Goal: Information Seeking & Learning: Learn about a topic

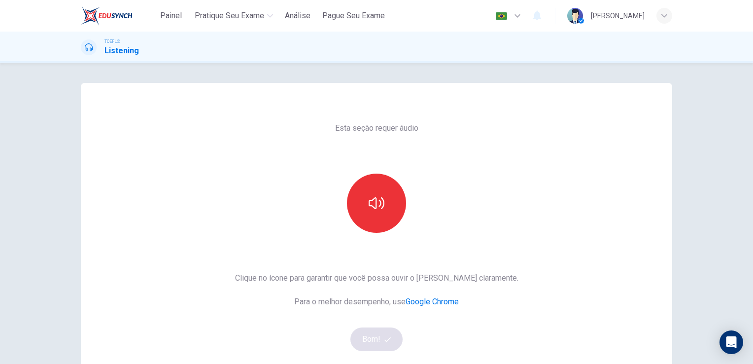
click at [692, 129] on div "Esta seção requer áudio Clique no ícone para garantir que você possa ouvir o [P…" at bounding box center [376, 213] width 753 height 301
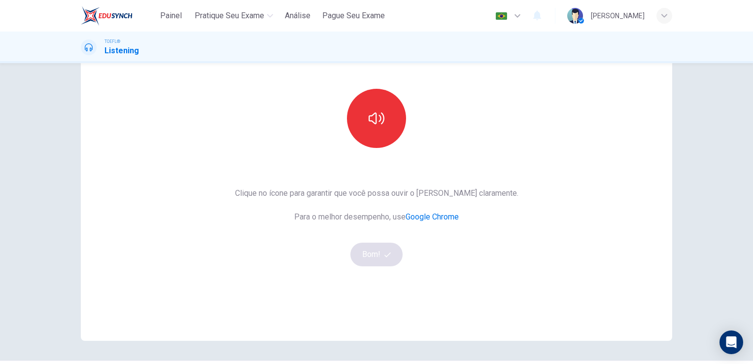
scroll to position [87, 0]
click at [379, 120] on icon "button" at bounding box center [377, 116] width 16 height 16
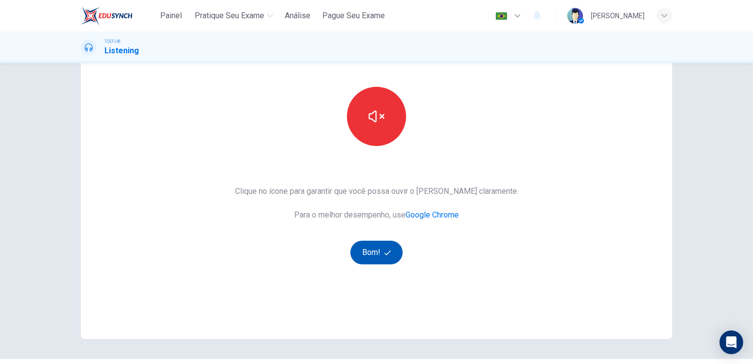
click at [381, 245] on button "Bom!" at bounding box center [376, 253] width 53 height 24
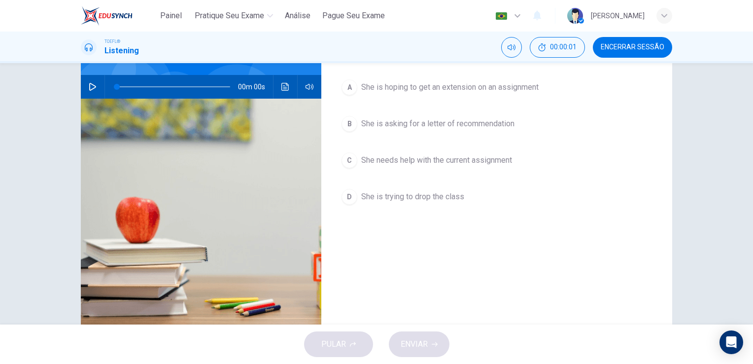
scroll to position [31, 0]
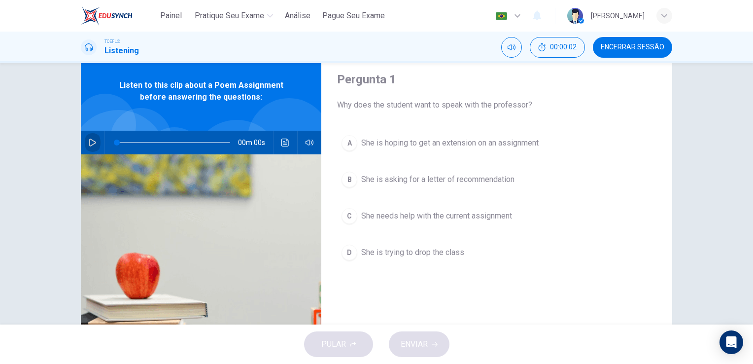
click at [85, 140] on button "button" at bounding box center [93, 143] width 16 height 24
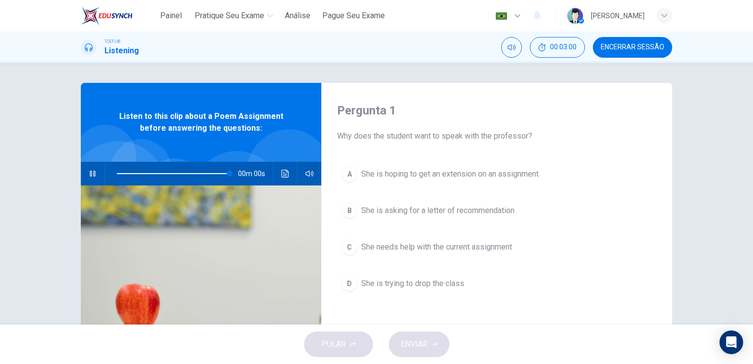
click at [53, 154] on div "Pergunta 1 Why does the student want to speak with the professor? A She is hopi…" at bounding box center [376, 193] width 753 height 261
type input "0"
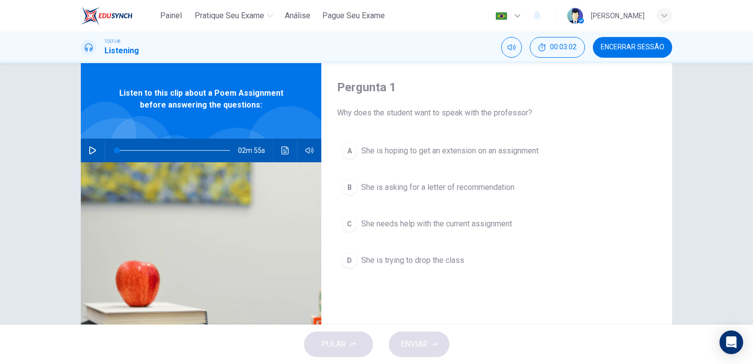
scroll to position [8, 0]
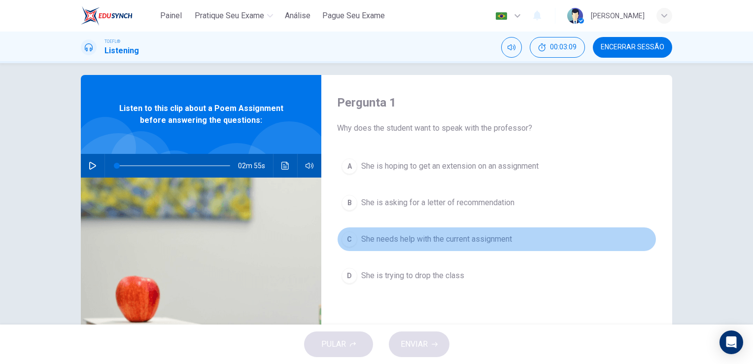
click at [412, 242] on span "She needs help with the current assignment" at bounding box center [436, 239] width 151 height 12
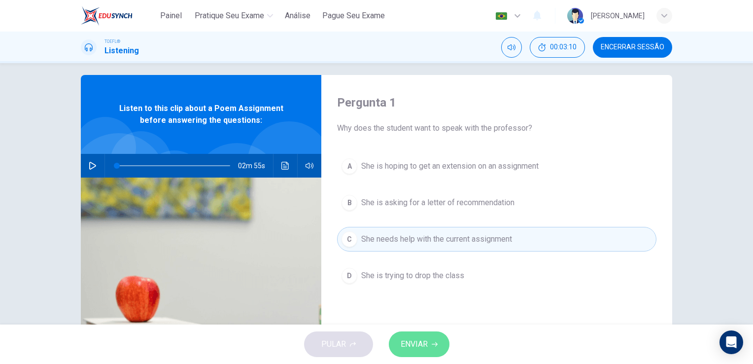
click at [432, 344] on icon "button" at bounding box center [435, 344] width 6 height 4
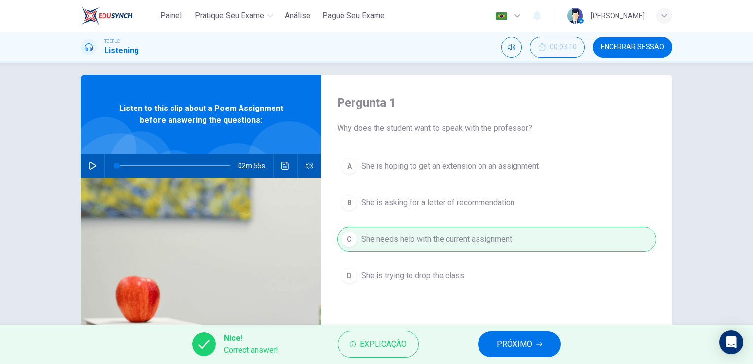
click at [523, 346] on span "PRÓXIMO" at bounding box center [514, 344] width 35 height 14
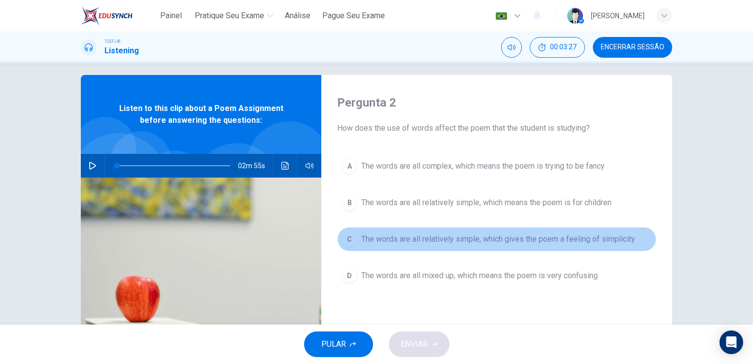
click at [479, 245] on button "C The words are all relatively simple, which gives the poem a feeling of simpli…" at bounding box center [496, 239] width 319 height 25
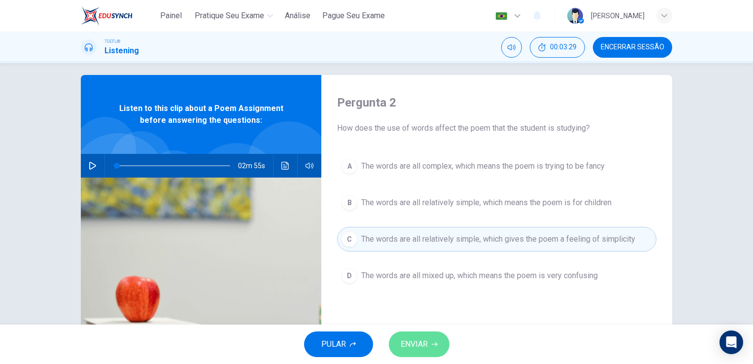
click at [434, 344] on icon "button" at bounding box center [435, 344] width 6 height 6
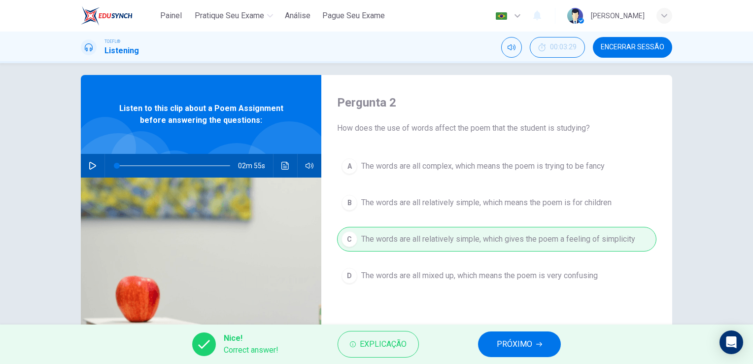
click at [491, 341] on button "PRÓXIMO" at bounding box center [519, 344] width 83 height 26
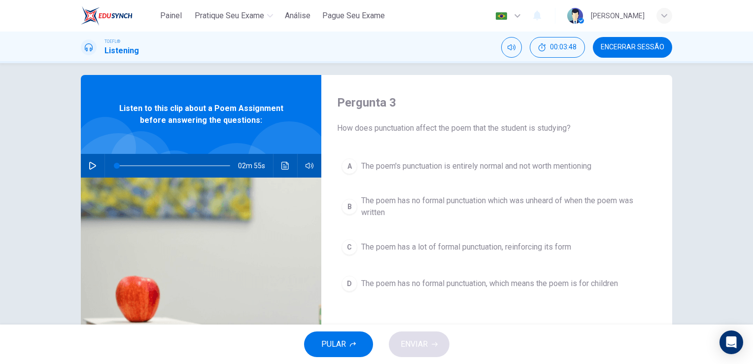
click at [444, 198] on span "The poem has no formal punctuation which was unheard of when the poem was writt…" at bounding box center [506, 207] width 291 height 24
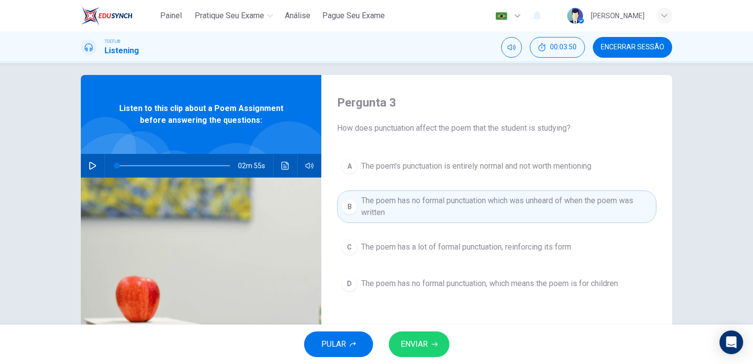
click at [423, 345] on span "ENVIAR" at bounding box center [414, 344] width 27 height 14
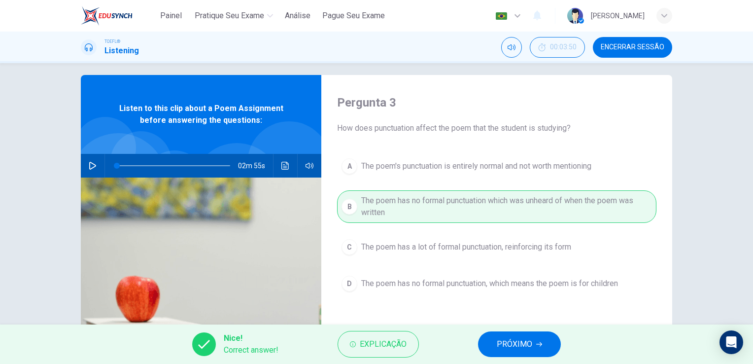
click at [517, 346] on span "PRÓXIMO" at bounding box center [514, 344] width 35 height 14
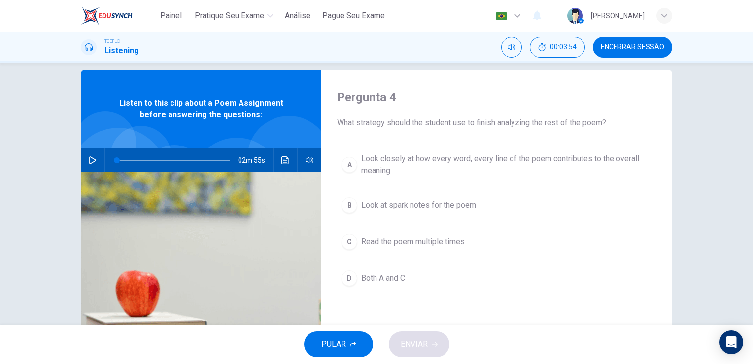
scroll to position [14, 0]
click at [427, 158] on span "Look closely at how every word, every line of the poem contributes to the overa…" at bounding box center [506, 164] width 291 height 24
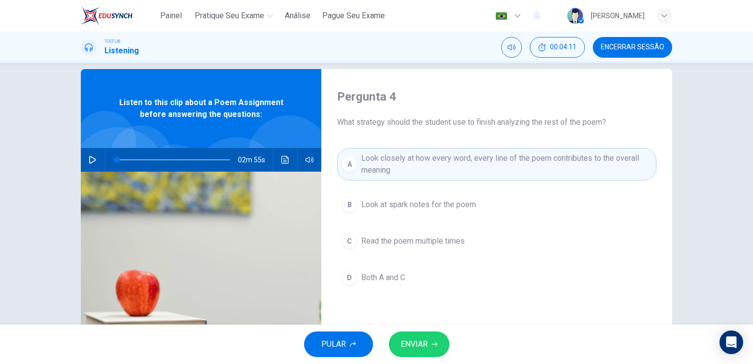
click at [426, 342] on span "ENVIAR" at bounding box center [414, 344] width 27 height 14
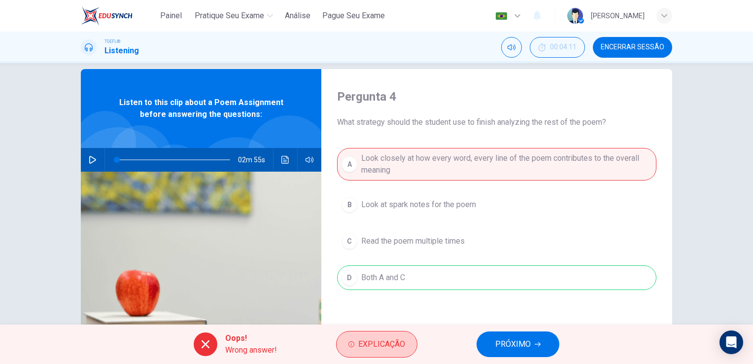
click at [399, 343] on span "Explicação" at bounding box center [381, 344] width 47 height 14
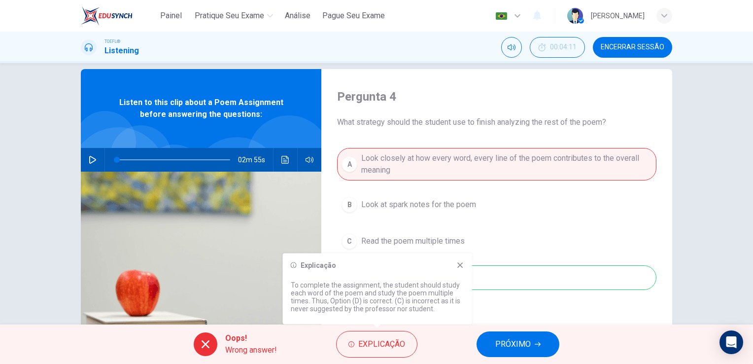
click at [461, 265] on icon at bounding box center [459, 264] width 5 height 5
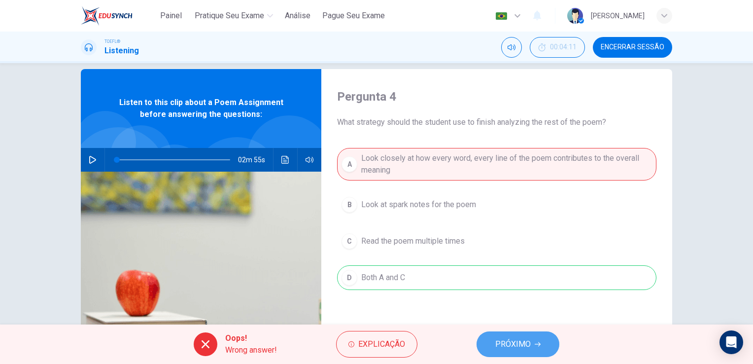
click at [508, 341] on span "PRÓXIMO" at bounding box center [512, 344] width 35 height 14
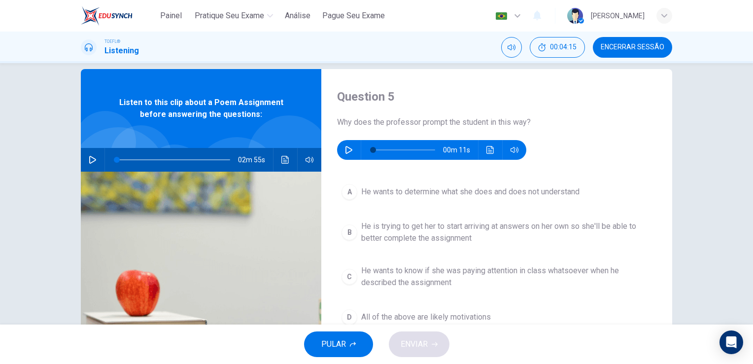
click at [349, 151] on icon "button" at bounding box center [349, 150] width 8 height 8
type input "0"
drag, startPoint x: 390, startPoint y: 127, endPoint x: 426, endPoint y: 120, distance: 36.2
click at [426, 120] on span "Why does the professor prompt the student in this way?" at bounding box center [496, 122] width 319 height 12
drag, startPoint x: 431, startPoint y: 125, endPoint x: 515, endPoint y: 118, distance: 84.6
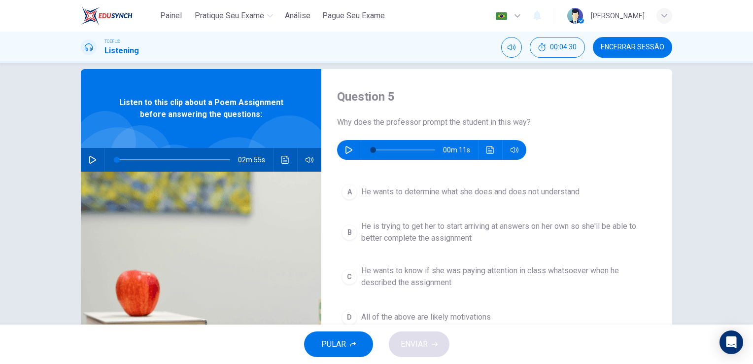
click at [515, 118] on span "Why does the professor prompt the student in this way?" at bounding box center [496, 122] width 319 height 12
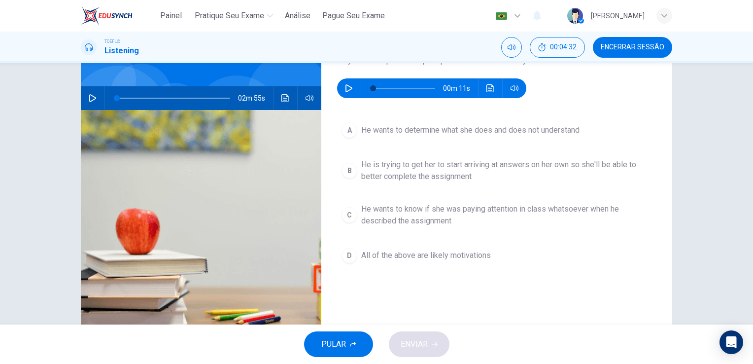
scroll to position [76, 0]
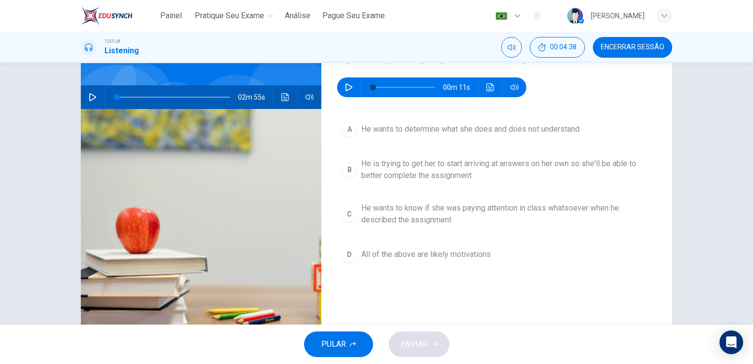
click at [534, 131] on span "He wants to determine what she does and does not understand" at bounding box center [470, 129] width 218 height 12
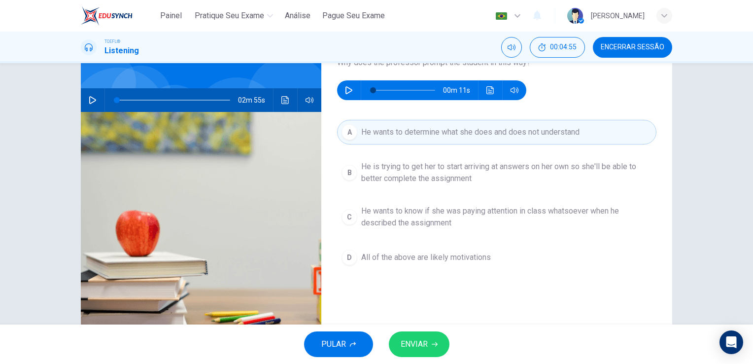
scroll to position [74, 0]
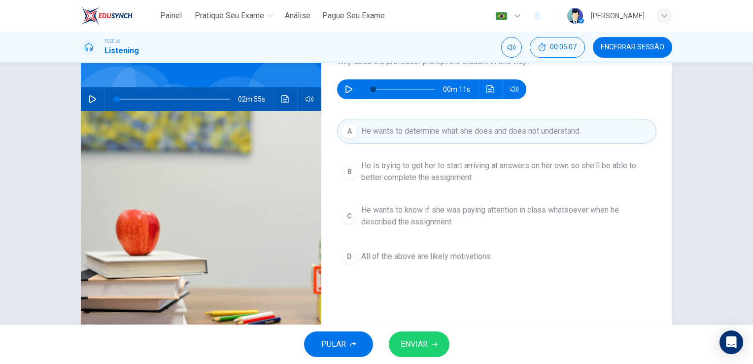
click at [420, 348] on span "ENVIAR" at bounding box center [414, 344] width 27 height 14
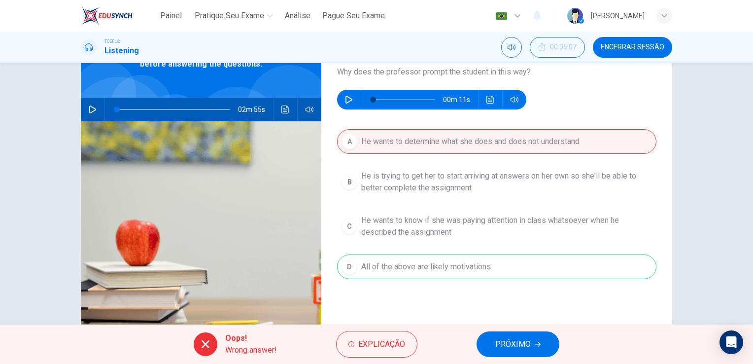
scroll to position [65, 0]
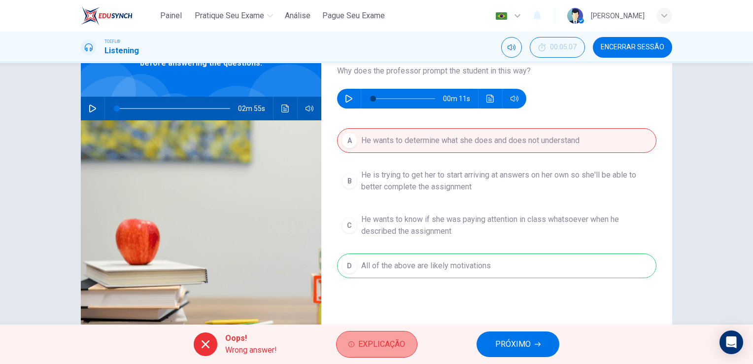
click at [409, 338] on button "Explicação" at bounding box center [376, 344] width 81 height 27
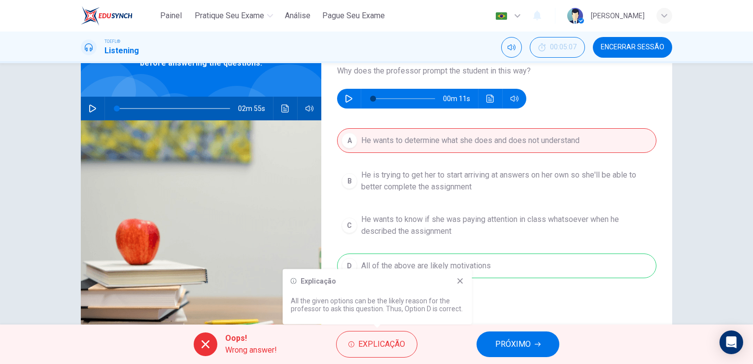
click at [458, 281] on icon at bounding box center [460, 281] width 8 height 8
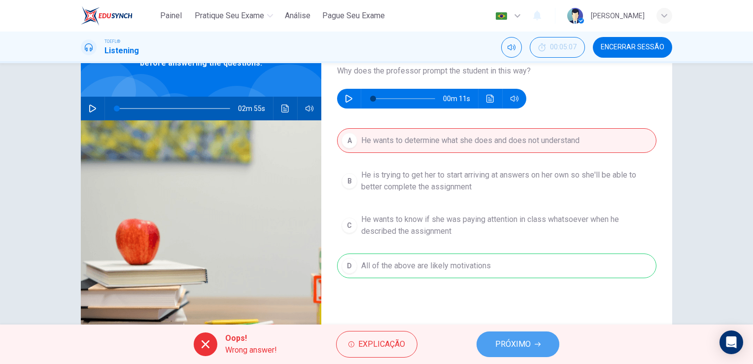
click at [499, 341] on span "PRÓXIMO" at bounding box center [512, 344] width 35 height 14
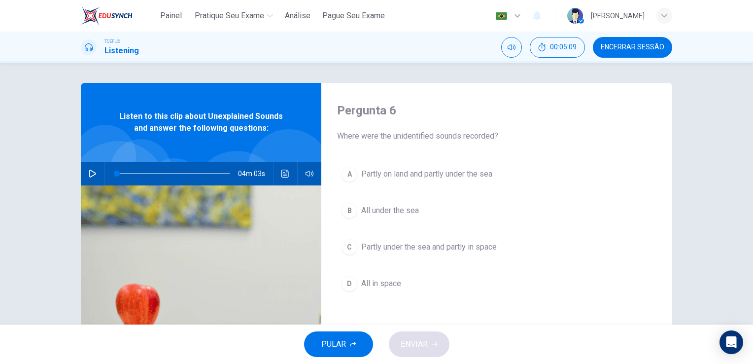
click at [85, 174] on button "button" at bounding box center [93, 174] width 16 height 24
type input "0"
click at [39, 132] on div "Pergunta 6 Where were the unidentified sounds recorded? A Partly on land and pa…" at bounding box center [376, 193] width 753 height 261
click at [367, 210] on span "All under the sea" at bounding box center [390, 211] width 58 height 12
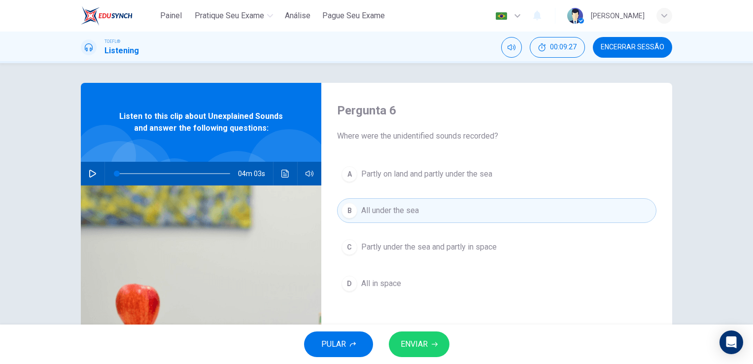
click at [435, 345] on icon "button" at bounding box center [435, 344] width 6 height 6
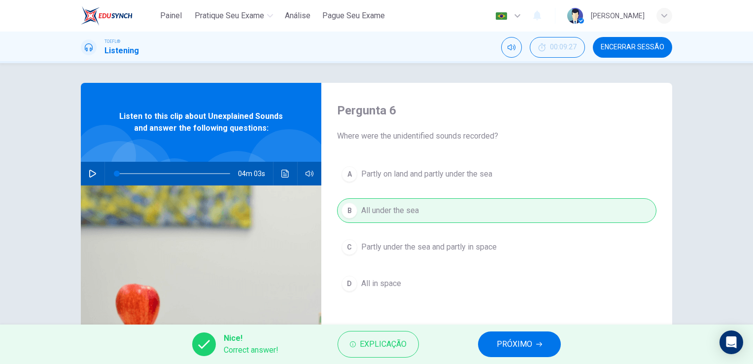
click at [525, 340] on span "PRÓXIMO" at bounding box center [514, 344] width 35 height 14
click at [525, 340] on div "Nice! Correct answer! Explicação PRÓXIMO" at bounding box center [376, 343] width 753 height 39
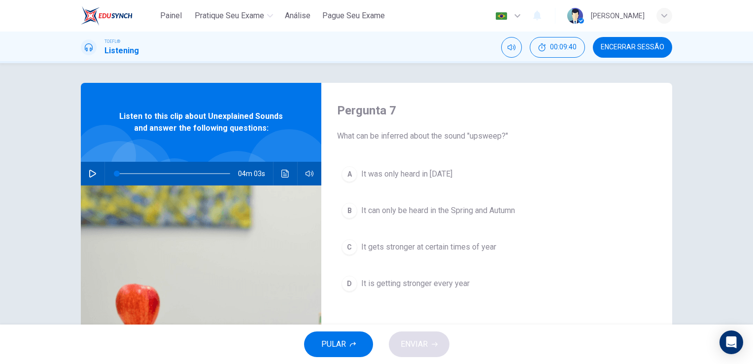
click at [727, 160] on div "Pergunta 7 What can be inferred about the sound "upsweep?" A It was only heard …" at bounding box center [376, 193] width 753 height 261
click at [463, 210] on span "It can only be heard in the Spring and Autumn" at bounding box center [438, 211] width 154 height 12
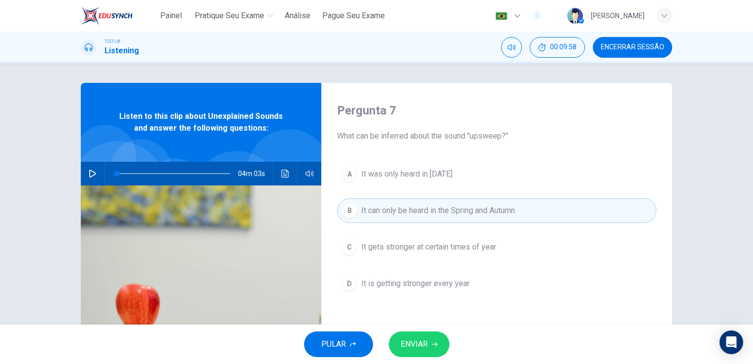
click at [424, 341] on span "ENVIAR" at bounding box center [414, 344] width 27 height 14
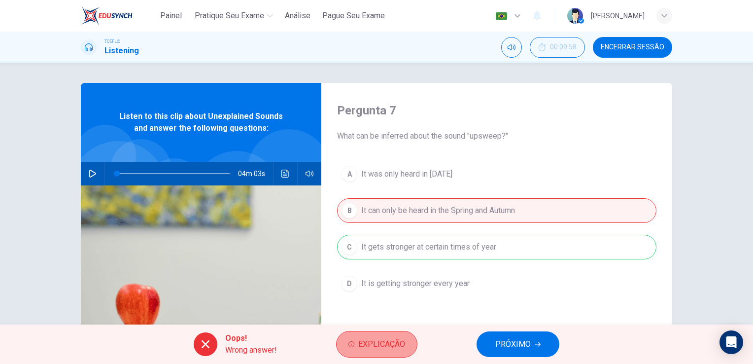
click at [384, 345] on span "Explicação" at bounding box center [381, 344] width 47 height 14
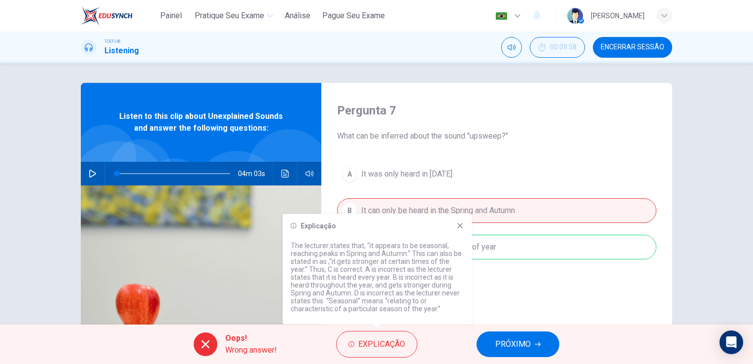
click at [463, 223] on icon at bounding box center [460, 226] width 8 height 8
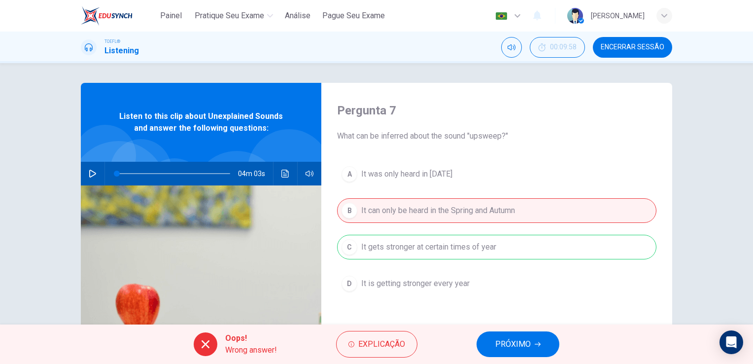
click at [509, 335] on button "PRÓXIMO" at bounding box center [518, 344] width 83 height 26
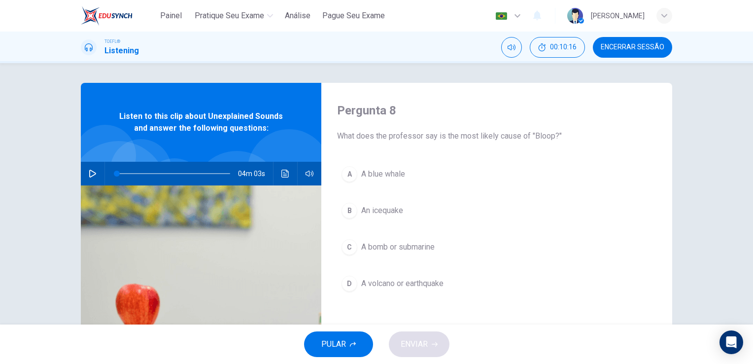
click at [377, 216] on button "B An icequake" at bounding box center [496, 210] width 319 height 25
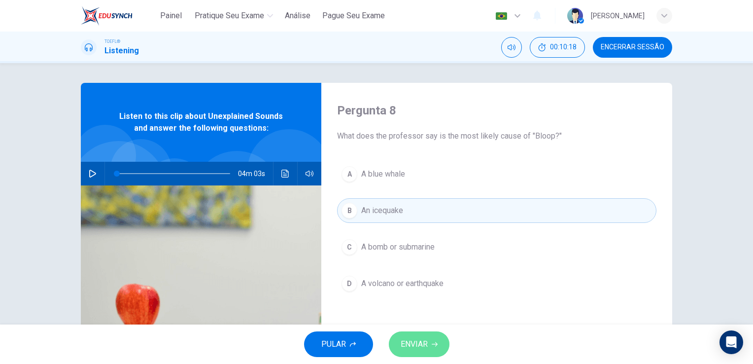
click at [413, 336] on button "ENVIAR" at bounding box center [419, 344] width 61 height 26
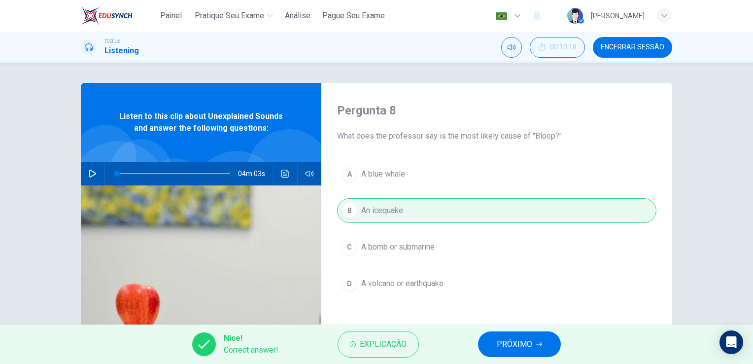
click at [503, 354] on button "PRÓXIMO" at bounding box center [519, 344] width 83 height 26
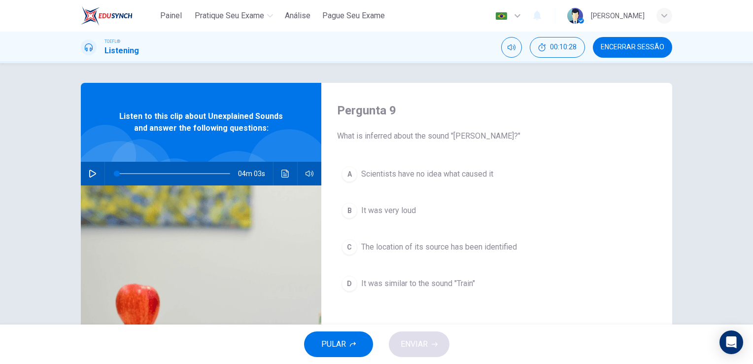
click at [732, 241] on div "Pergunta 9 What is inferred about the sound "[PERSON_NAME]?" A Scientists have …" at bounding box center [376, 193] width 753 height 261
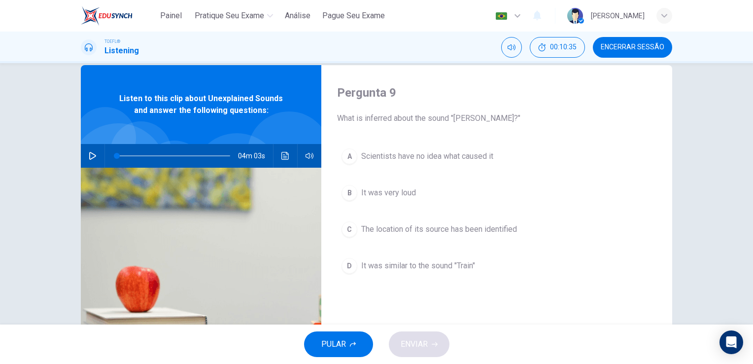
scroll to position [16, 0]
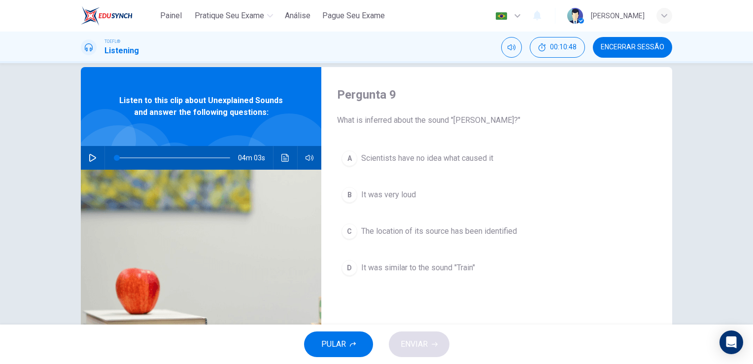
click at [478, 232] on span "The location of its source has been identified" at bounding box center [439, 231] width 156 height 12
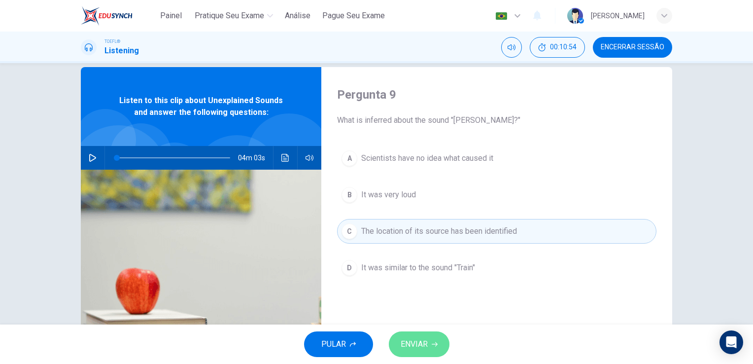
click at [430, 345] on button "ENVIAR" at bounding box center [419, 344] width 61 height 26
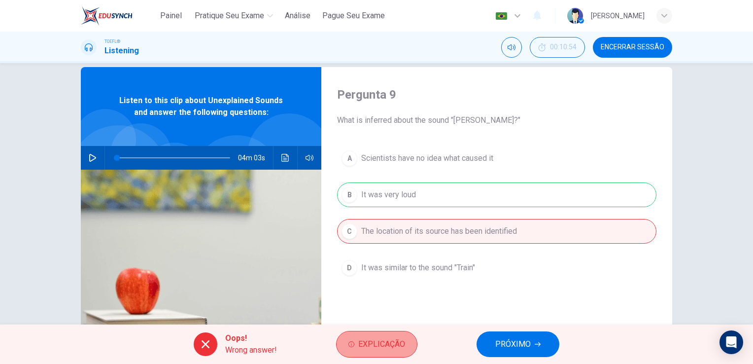
click at [374, 339] on span "Explicação" at bounding box center [381, 344] width 47 height 14
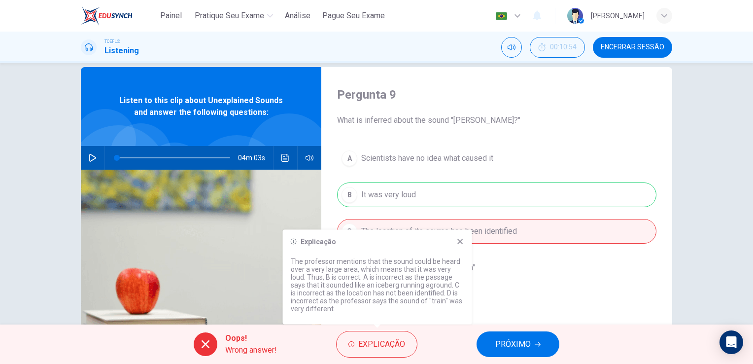
click at [461, 243] on icon at bounding box center [459, 241] width 5 height 5
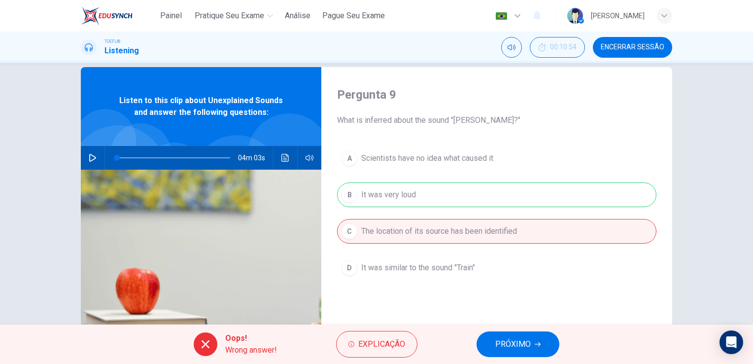
click at [519, 342] on span "PRÓXIMO" at bounding box center [512, 344] width 35 height 14
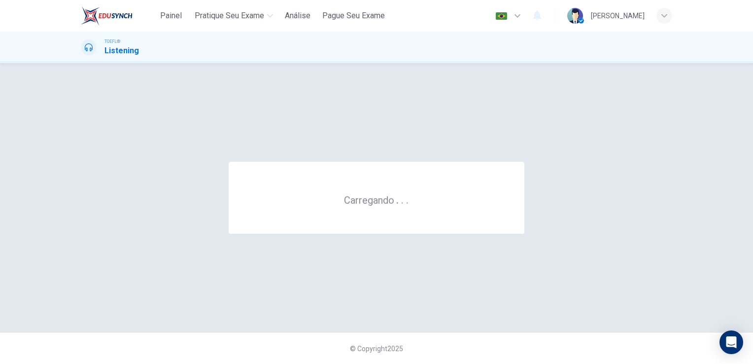
scroll to position [0, 0]
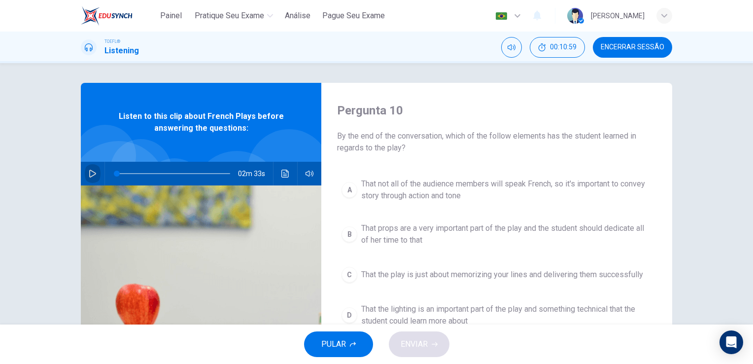
click at [92, 172] on icon "button" at bounding box center [92, 174] width 7 height 8
click at [373, 84] on div "Pergunta 10 By the end of the conversation, which of the follow elements has th…" at bounding box center [496, 254] width 351 height 343
type input "0"
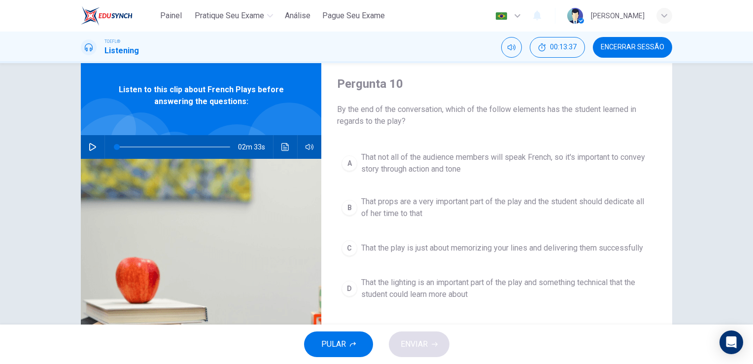
scroll to position [27, 0]
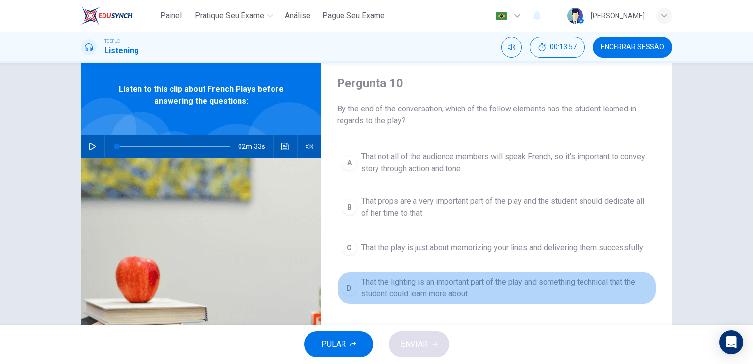
click at [510, 287] on span "That the lighting is an important part of the play and something technical that…" at bounding box center [506, 288] width 291 height 24
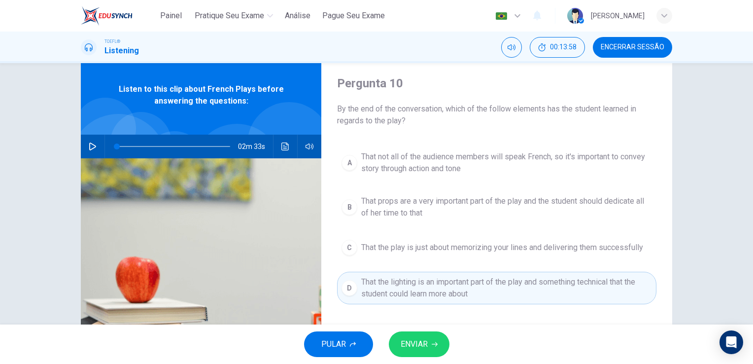
click at [441, 163] on span "That not all of the audience members will speak French, so it's important to co…" at bounding box center [506, 163] width 291 height 24
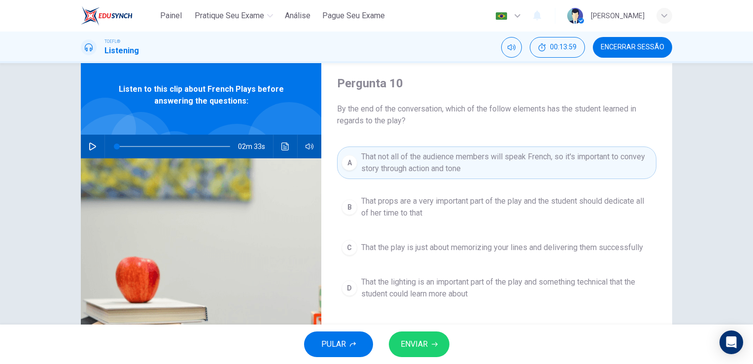
click at [428, 340] on button "ENVIAR" at bounding box center [419, 344] width 61 height 26
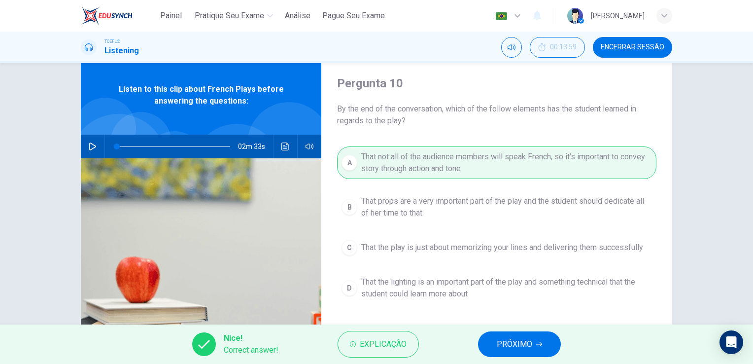
click at [510, 356] on button "PRÓXIMO" at bounding box center [519, 344] width 83 height 26
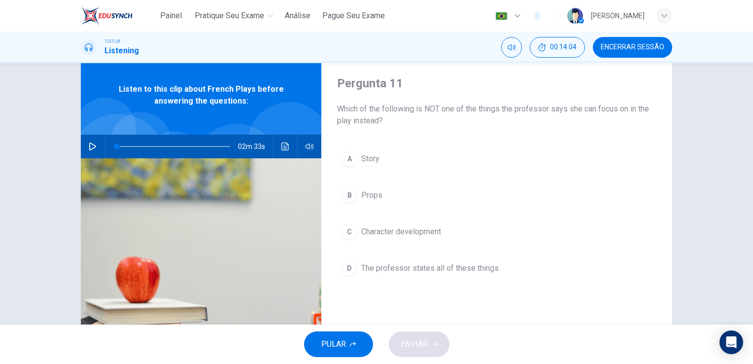
click at [355, 202] on button "B Props" at bounding box center [496, 195] width 319 height 25
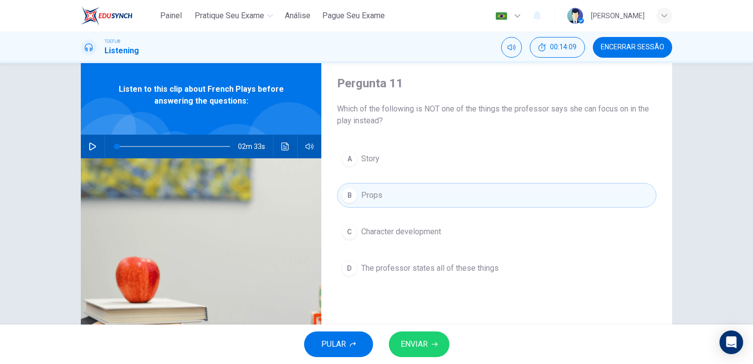
click at [385, 199] on button "B Props" at bounding box center [496, 195] width 319 height 25
click at [424, 343] on span "ENVIAR" at bounding box center [414, 344] width 27 height 14
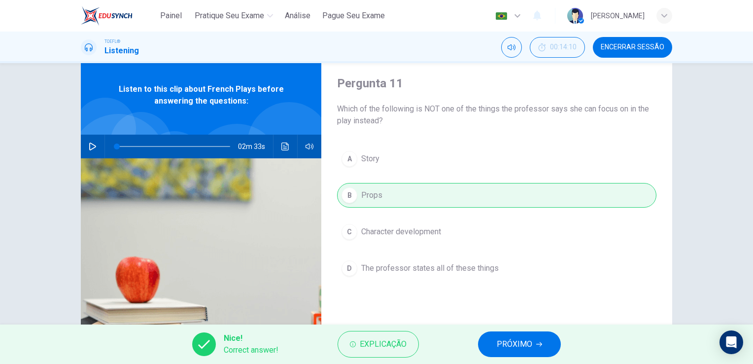
click at [497, 349] on span "PRÓXIMO" at bounding box center [514, 344] width 35 height 14
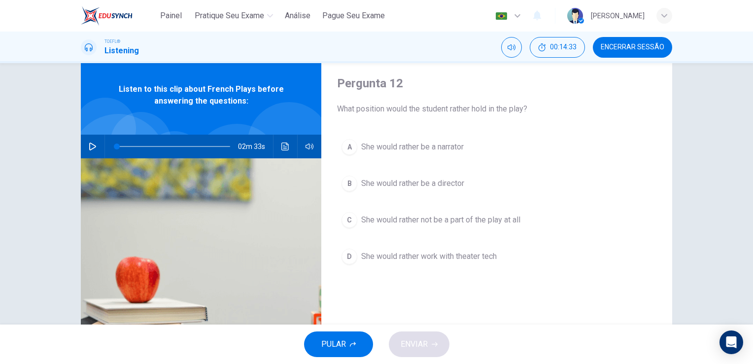
drag, startPoint x: 335, startPoint y: 108, endPoint x: 383, endPoint y: 114, distance: 47.8
click at [383, 114] on span "What position would the student rather hold in the play?" at bounding box center [496, 109] width 319 height 12
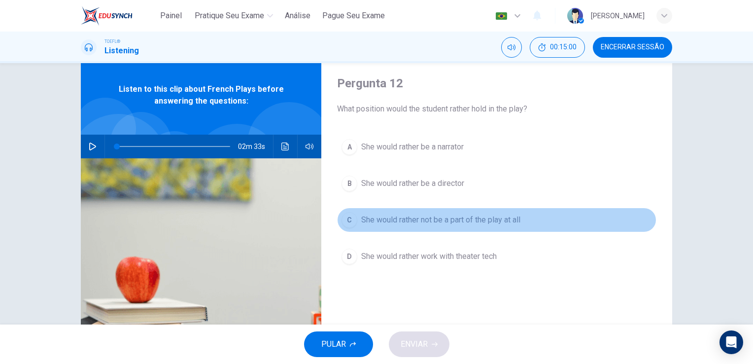
click at [409, 225] on button "C She would rather not be a part of the play at all" at bounding box center [496, 220] width 319 height 25
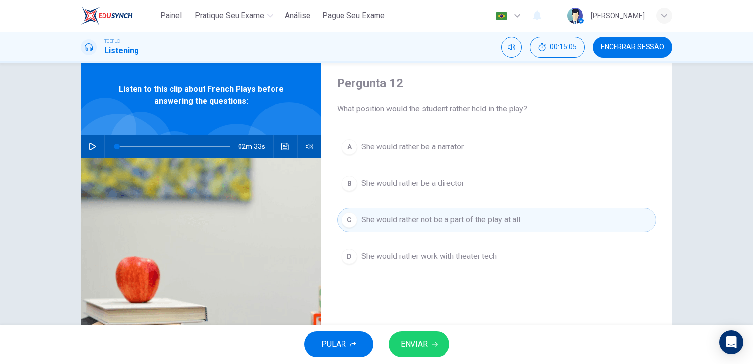
click at [419, 342] on span "ENVIAR" at bounding box center [414, 344] width 27 height 14
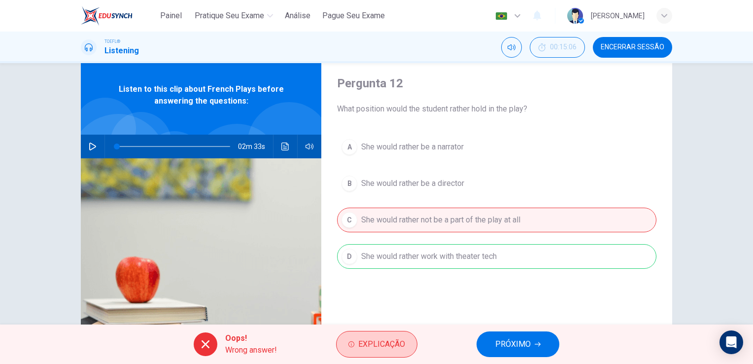
click at [392, 353] on button "Explicação" at bounding box center [376, 344] width 81 height 27
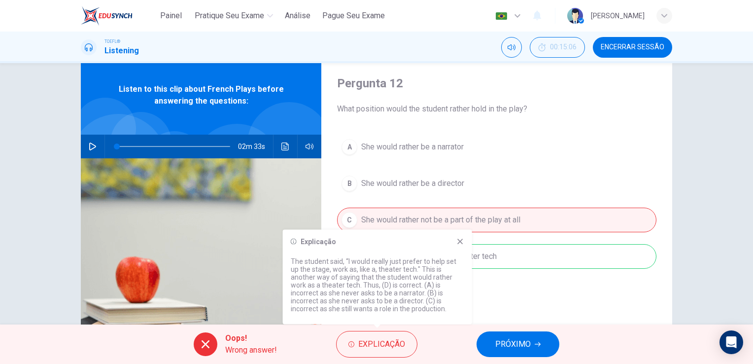
click at [459, 238] on icon at bounding box center [460, 242] width 8 height 8
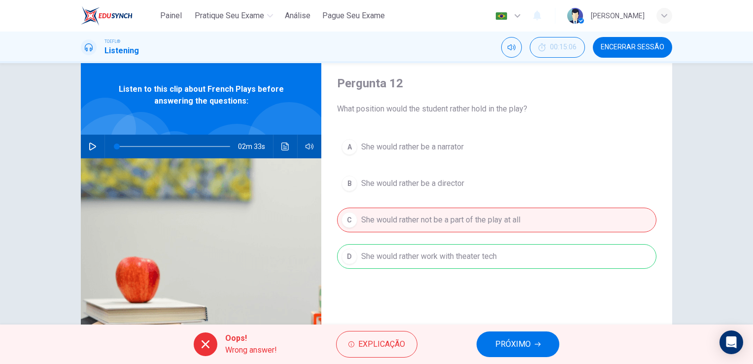
click at [491, 259] on div "A She would rather be a narrator B She would rather be a director C She would r…" at bounding box center [496, 212] width 319 height 154
click at [507, 331] on button "PRÓXIMO" at bounding box center [518, 344] width 83 height 26
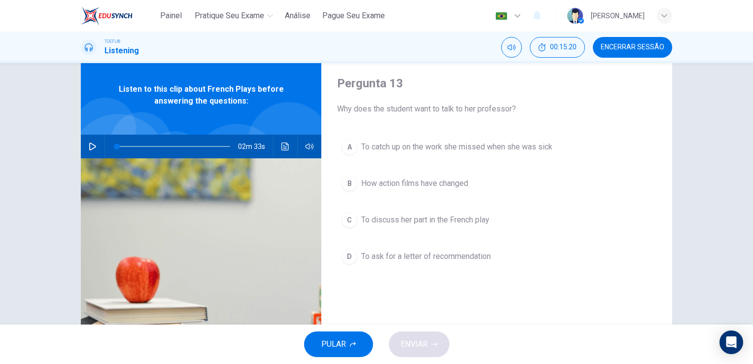
click at [439, 218] on span "To discuss her part in the French play" at bounding box center [425, 220] width 128 height 12
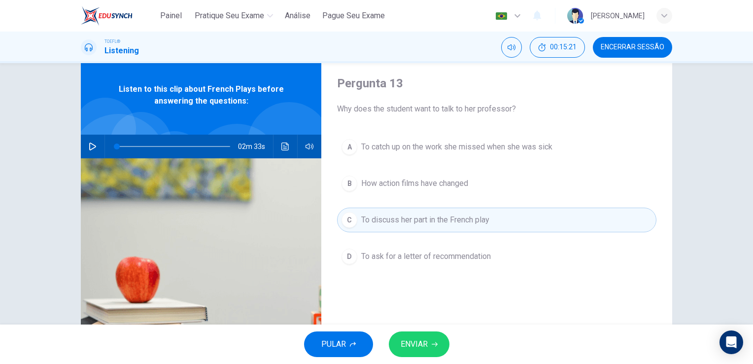
click at [422, 342] on span "ENVIAR" at bounding box center [414, 344] width 27 height 14
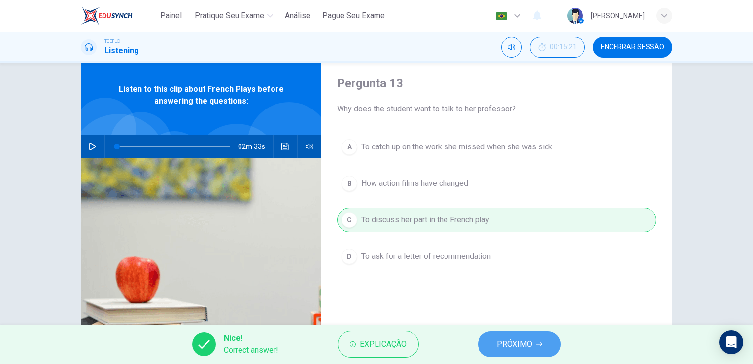
click at [510, 344] on span "PRÓXIMO" at bounding box center [514, 344] width 35 height 14
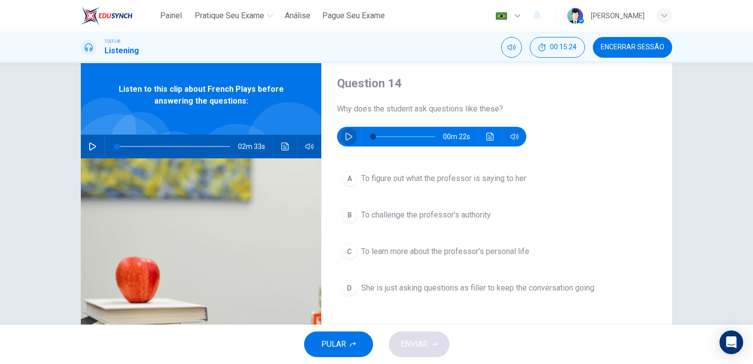
click at [346, 137] on icon "button" at bounding box center [349, 137] width 8 height 8
type input "0"
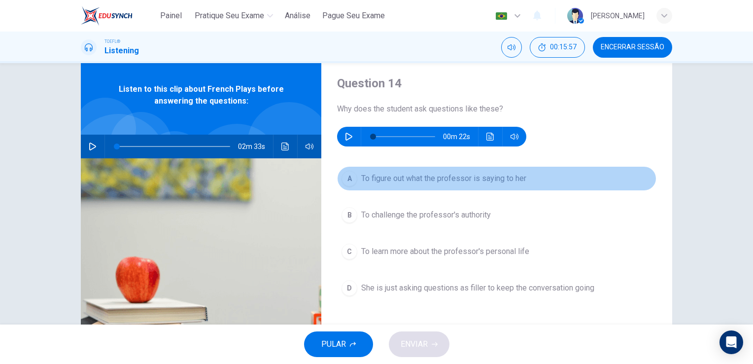
click at [447, 176] on span "To figure out what the professor is saying to her" at bounding box center [443, 179] width 165 height 12
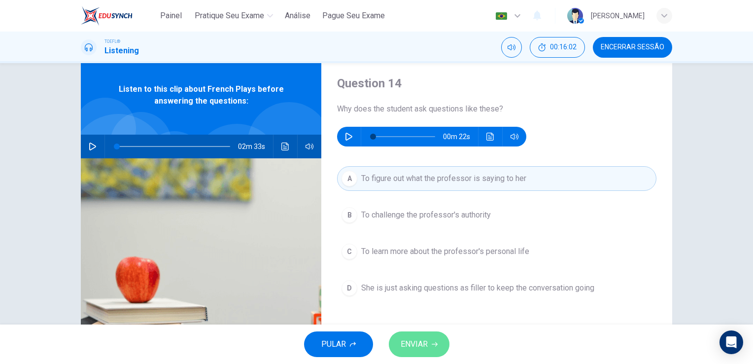
click at [421, 340] on span "ENVIAR" at bounding box center [414, 344] width 27 height 14
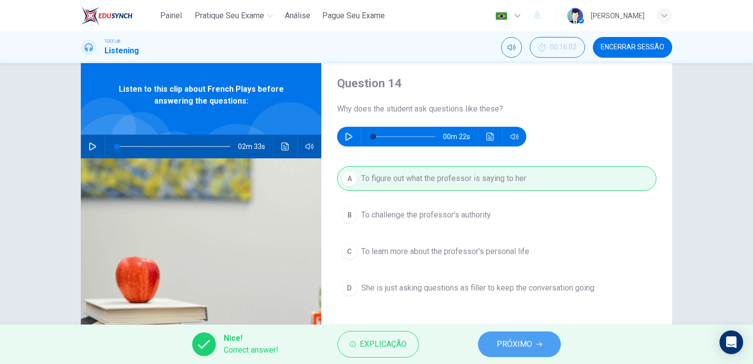
click at [493, 346] on button "PRÓXIMO" at bounding box center [519, 344] width 83 height 26
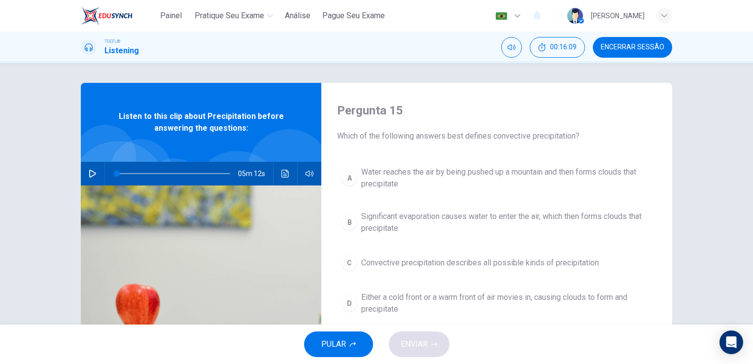
click at [91, 170] on icon "button" at bounding box center [93, 174] width 8 height 8
click at [415, 73] on div "Pergunta 15 Which of the following answers best defines convective precipitatio…" at bounding box center [376, 193] width 753 height 261
type input "0"
click at [735, 184] on div "Pergunta 15 Which of the following answers best defines convective precipitatio…" at bounding box center [376, 193] width 753 height 261
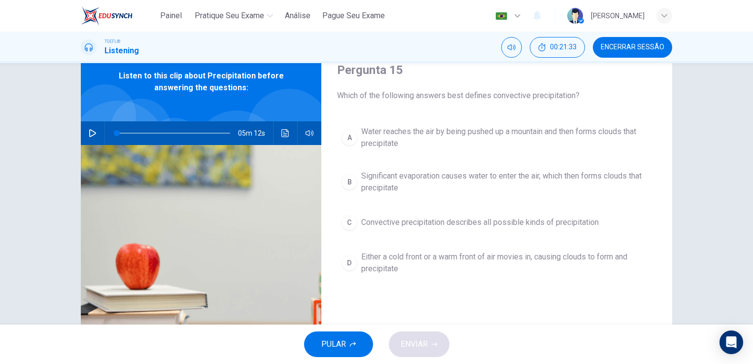
scroll to position [41, 0]
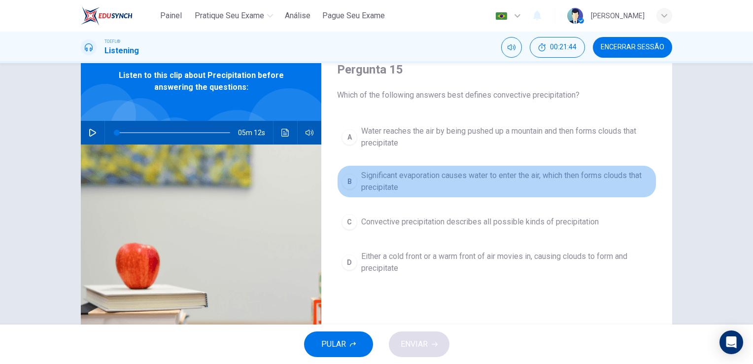
click at [495, 173] on span "Significant evaporation causes water to enter the air, which then forms clouds …" at bounding box center [506, 182] width 291 height 24
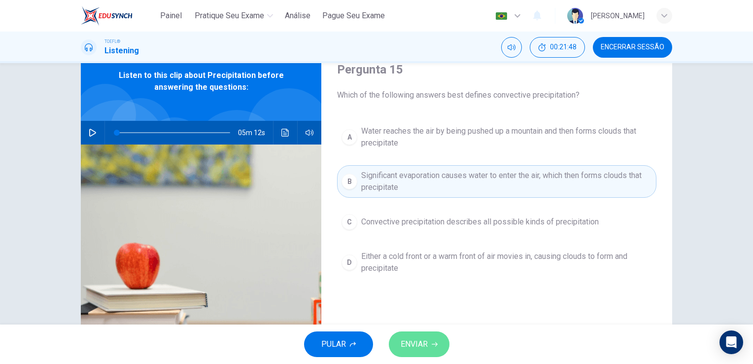
click at [412, 350] on span "ENVIAR" at bounding box center [414, 344] width 27 height 14
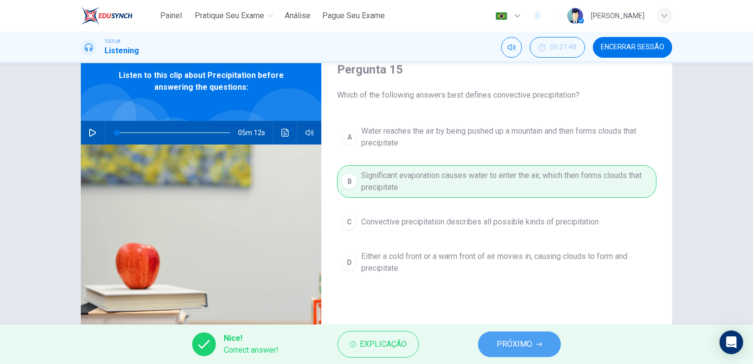
click at [511, 342] on span "PRÓXIMO" at bounding box center [514, 344] width 35 height 14
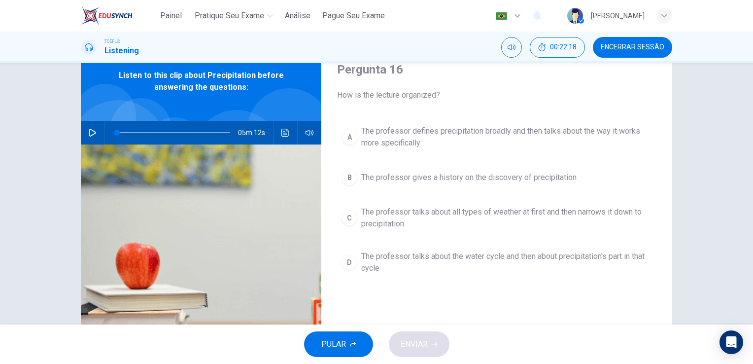
click at [486, 141] on span "The professor defines precipitation broadly and then talks about the way it wor…" at bounding box center [506, 137] width 291 height 24
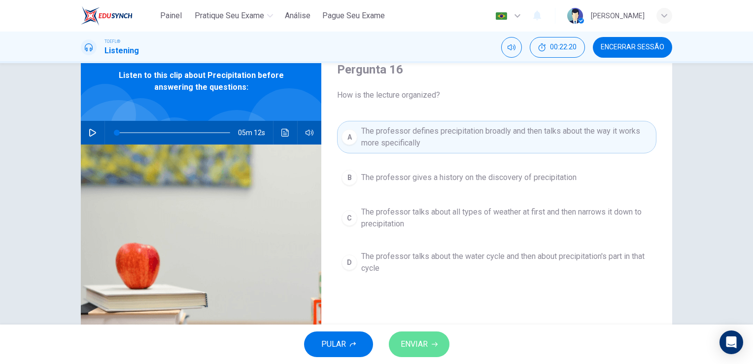
click at [426, 347] on span "ENVIAR" at bounding box center [414, 344] width 27 height 14
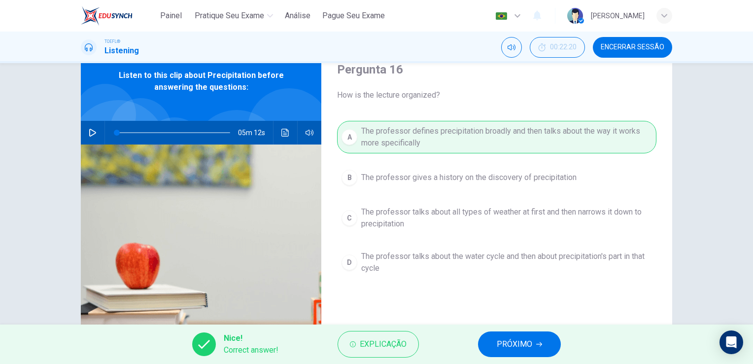
click at [501, 346] on span "PRÓXIMO" at bounding box center [514, 344] width 35 height 14
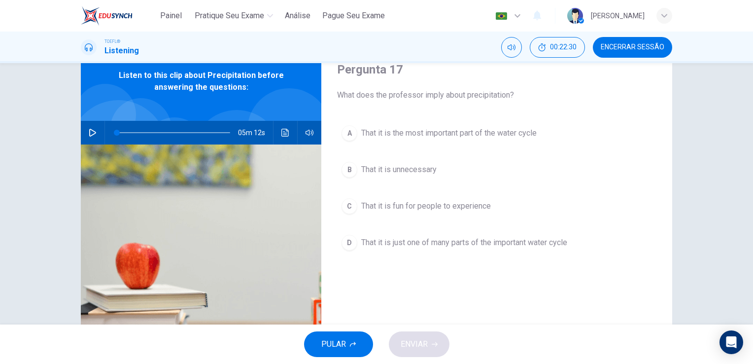
click at [437, 247] on button "D That it is just one of many parts of the important water cycle" at bounding box center [496, 242] width 319 height 25
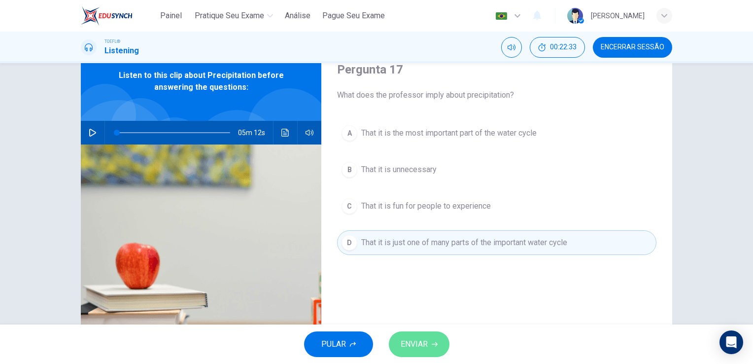
click at [426, 343] on span "ENVIAR" at bounding box center [414, 344] width 27 height 14
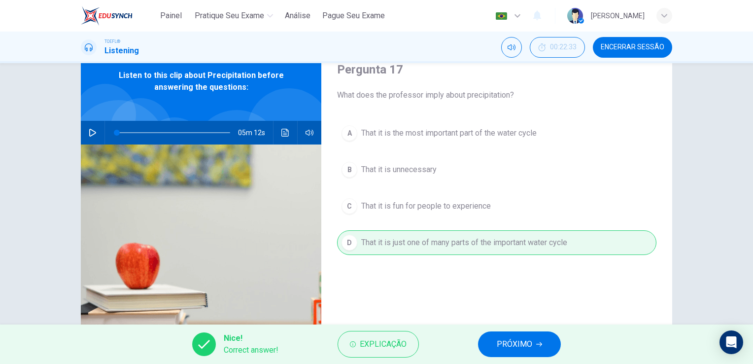
click at [491, 346] on button "PRÓXIMO" at bounding box center [519, 344] width 83 height 26
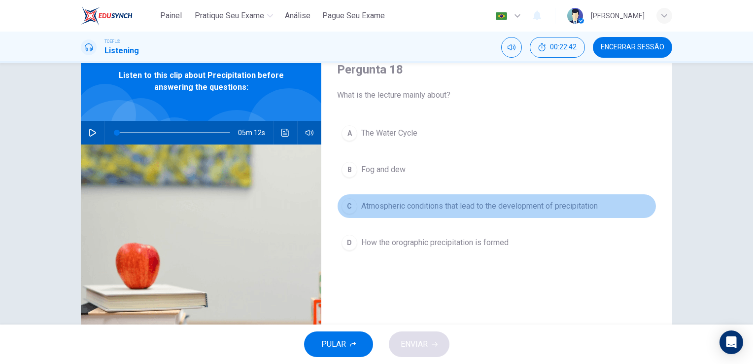
click at [421, 206] on span "Atmospheric conditions that lead to the development of precipitation" at bounding box center [479, 206] width 237 height 12
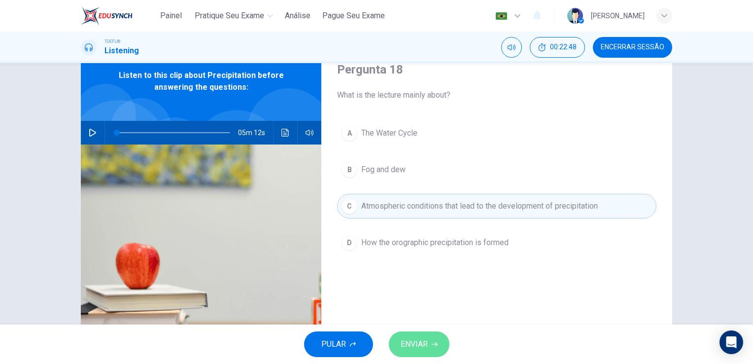
click at [429, 342] on button "ENVIAR" at bounding box center [419, 344] width 61 height 26
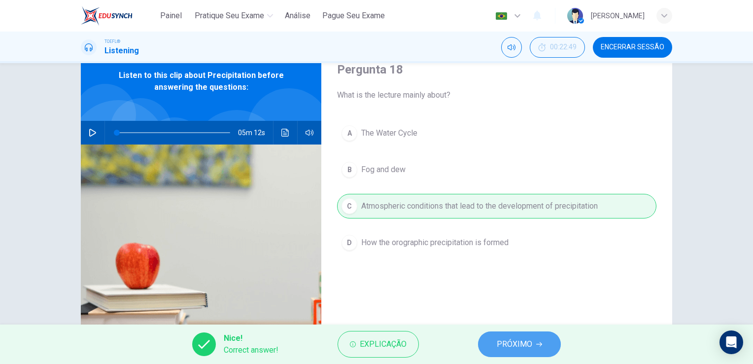
click at [503, 339] on span "PRÓXIMO" at bounding box center [514, 344] width 35 height 14
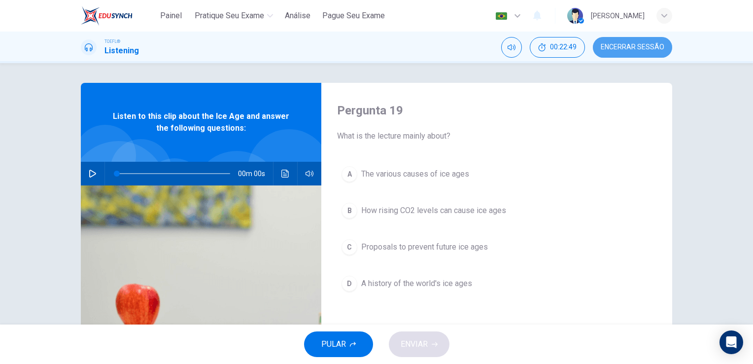
click at [619, 52] on button "Encerrar Sessão" at bounding box center [632, 47] width 79 height 21
